Goal: Register for event/course

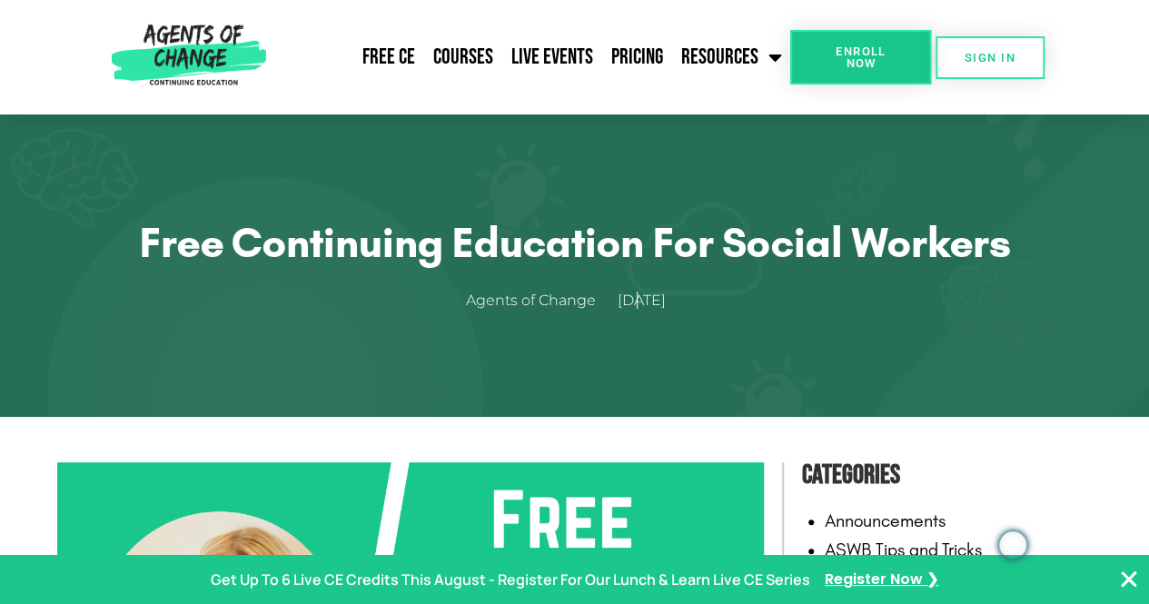
click at [1040, 335] on div "Free Continuing Education for Social Workers Agents of Change [DATE]" at bounding box center [574, 265] width 1035 height 302
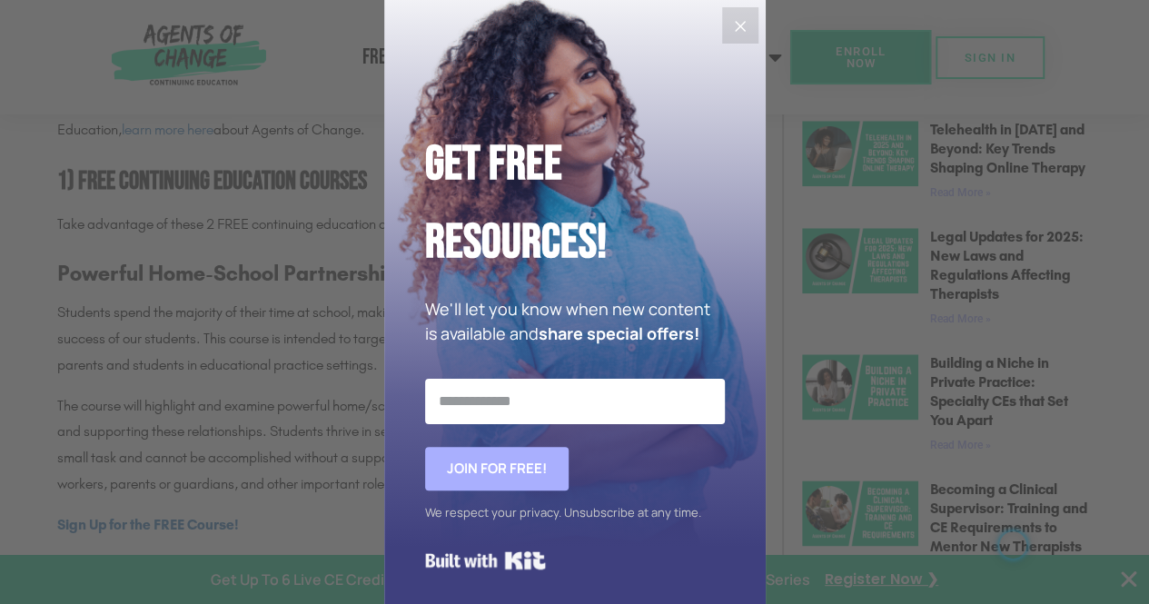
scroll to position [920, 0]
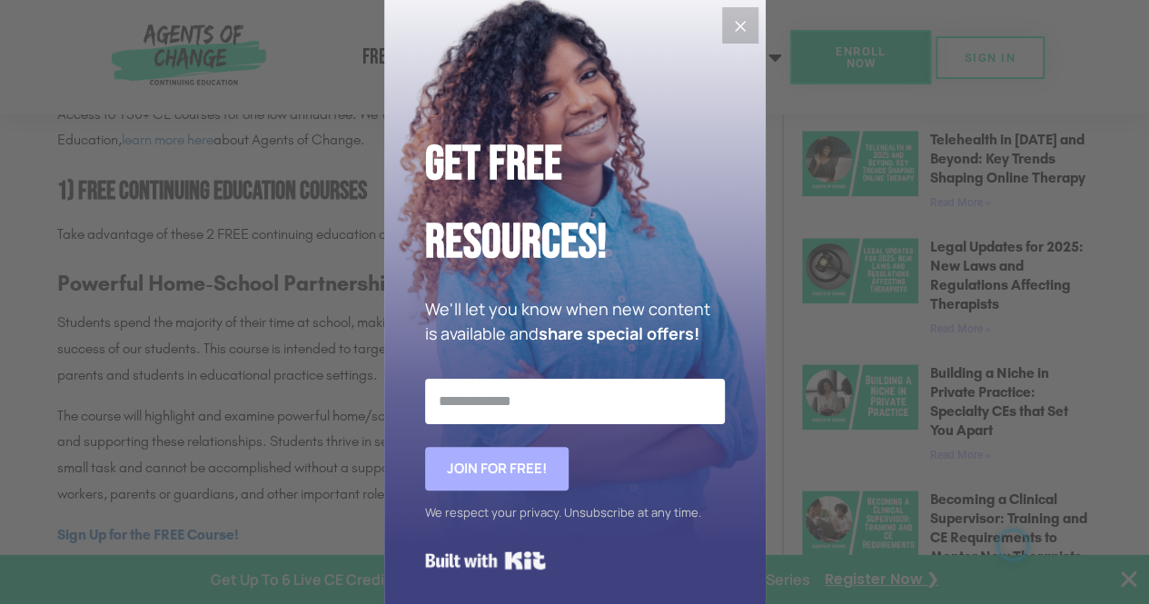
click at [733, 30] on icon "Close" at bounding box center [740, 26] width 22 height 22
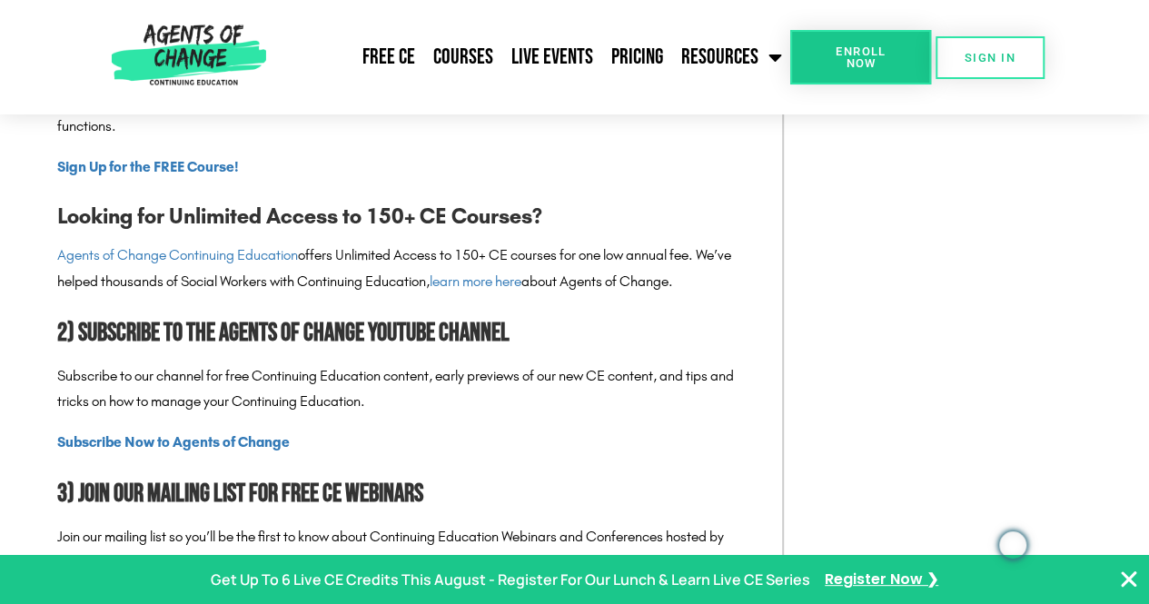
scroll to position [1802, 0]
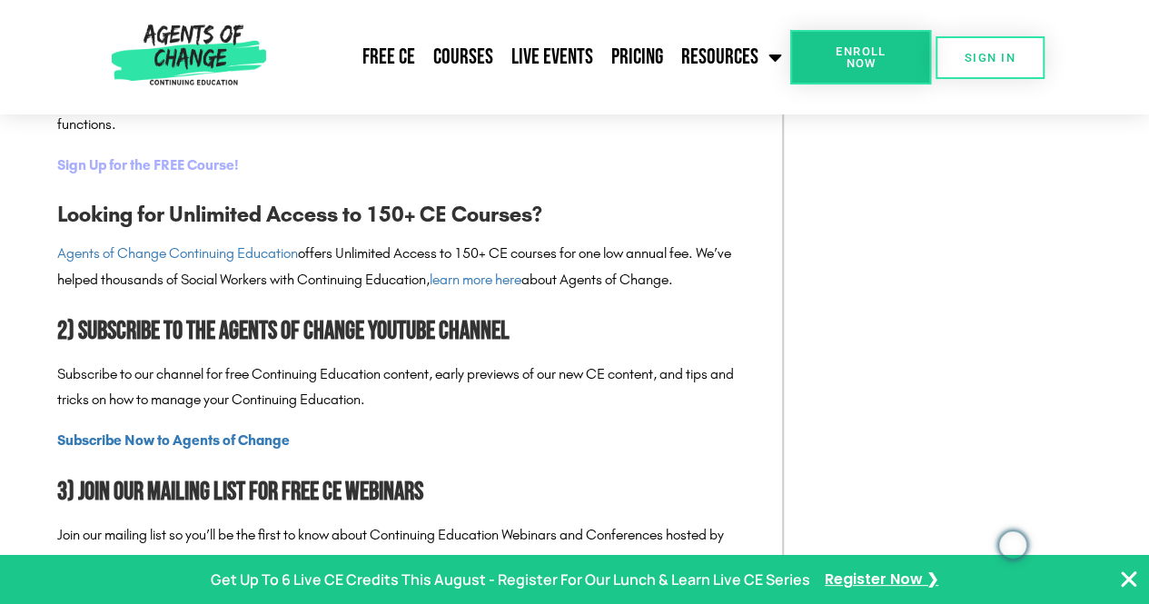
click at [118, 164] on strong "Sign Up for the FREE Course!" at bounding box center [148, 164] width 182 height 17
